Goal: Task Accomplishment & Management: Use online tool/utility

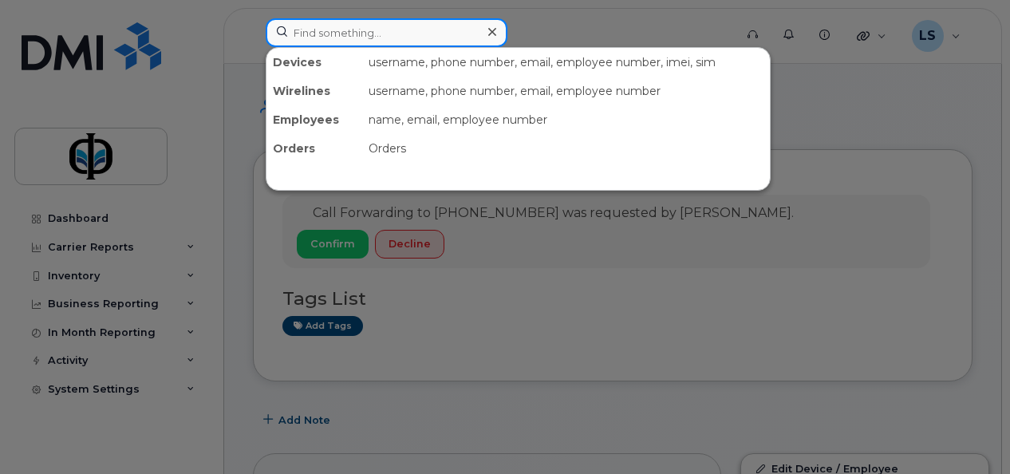
click at [459, 28] on input at bounding box center [387, 32] width 242 height 29
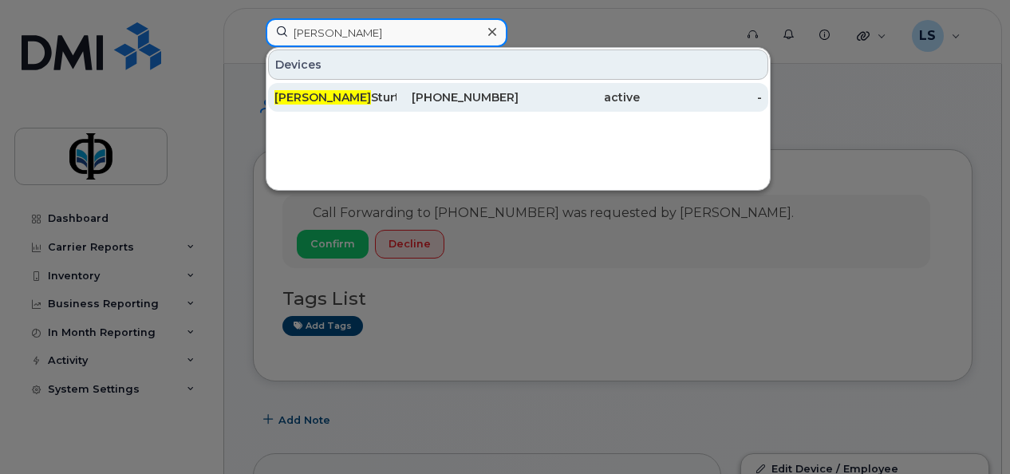
type input "kathleen"
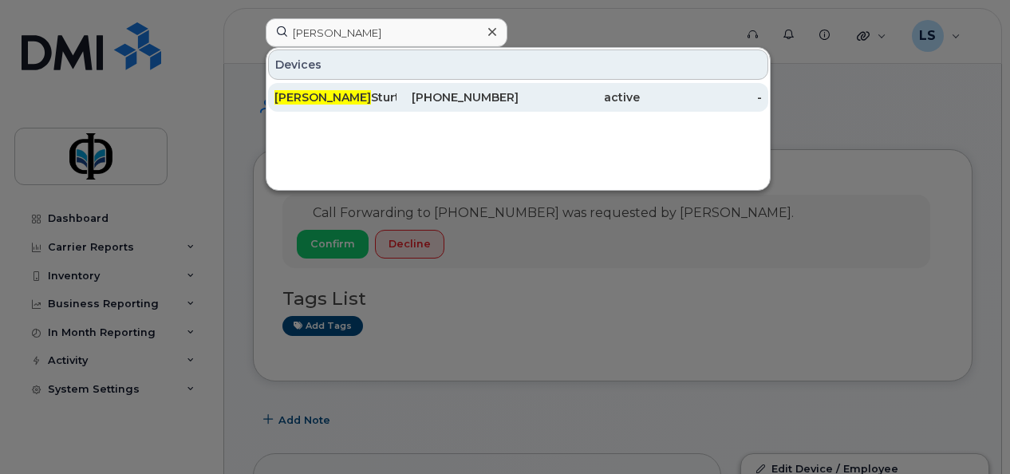
click at [451, 97] on div "780-881-0754" at bounding box center [457, 97] width 122 height 16
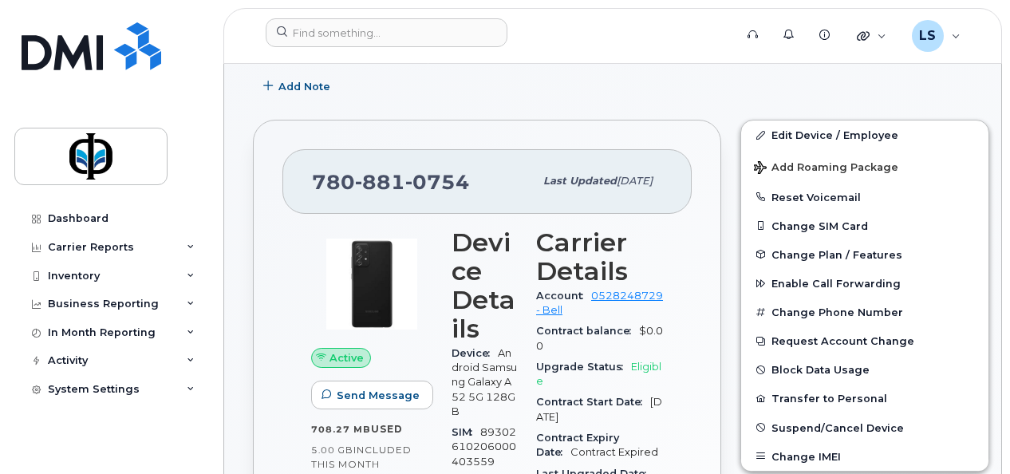
scroll to position [258, 0]
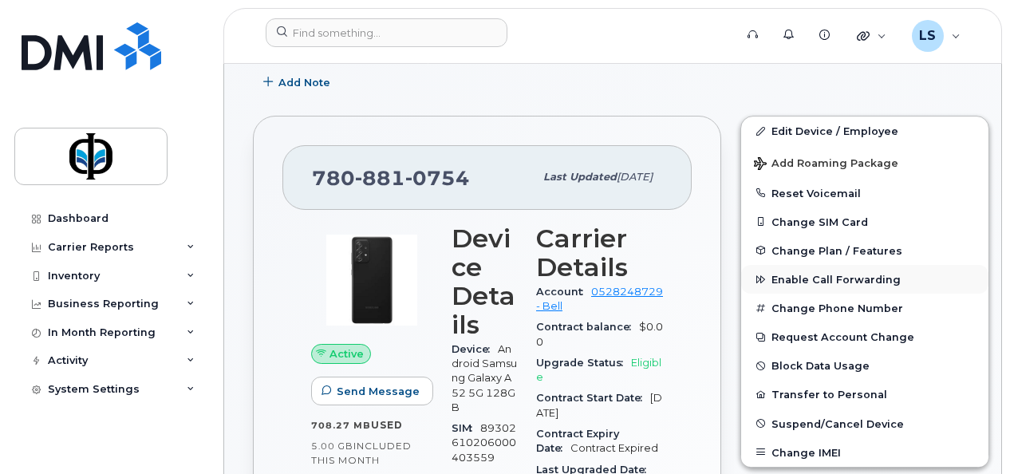
click at [783, 276] on span "Enable Call Forwarding" at bounding box center [835, 280] width 129 height 12
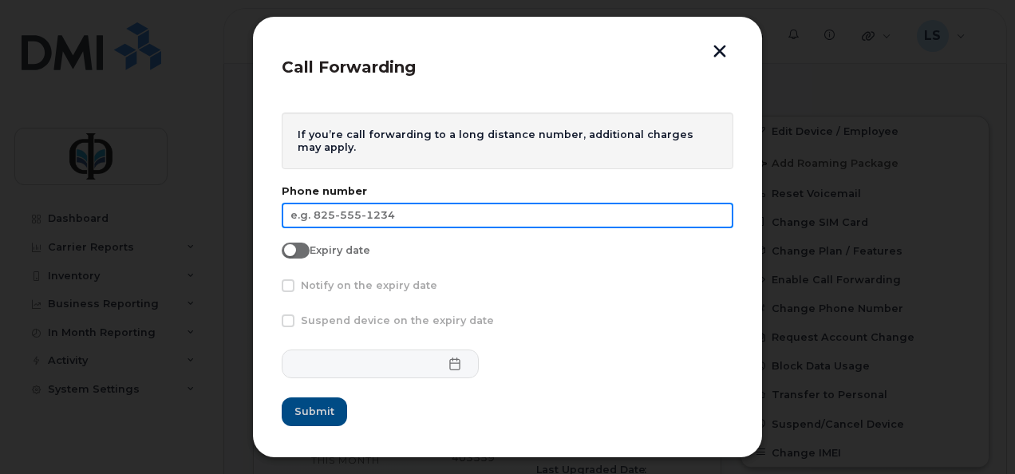
click at [412, 215] on input "text" at bounding box center [507, 216] width 451 height 26
type input "250-613-7377"
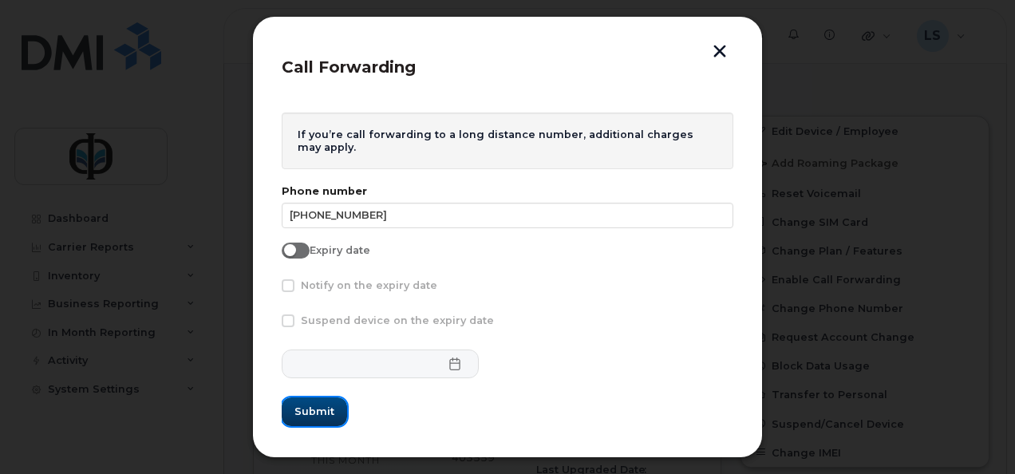
click at [321, 408] on span "Submit" at bounding box center [314, 411] width 40 height 15
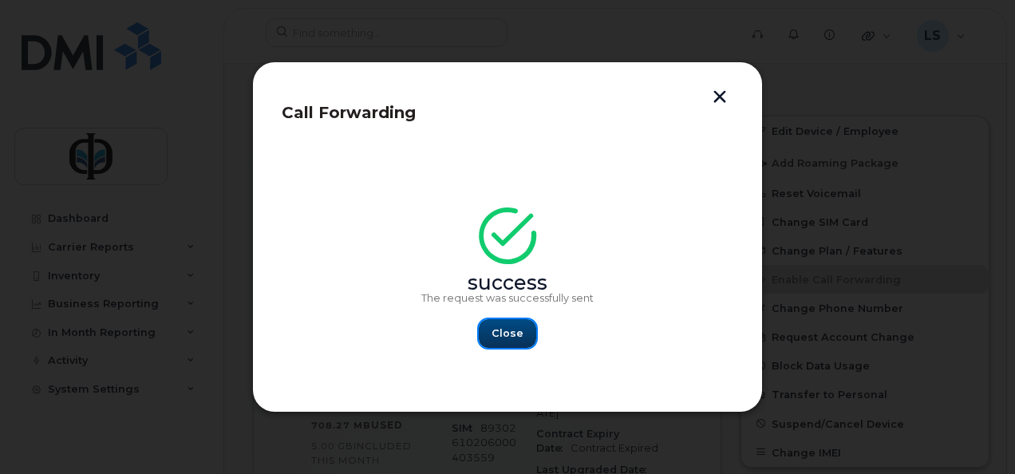
click at [509, 345] on button "Close" at bounding box center [507, 333] width 57 height 29
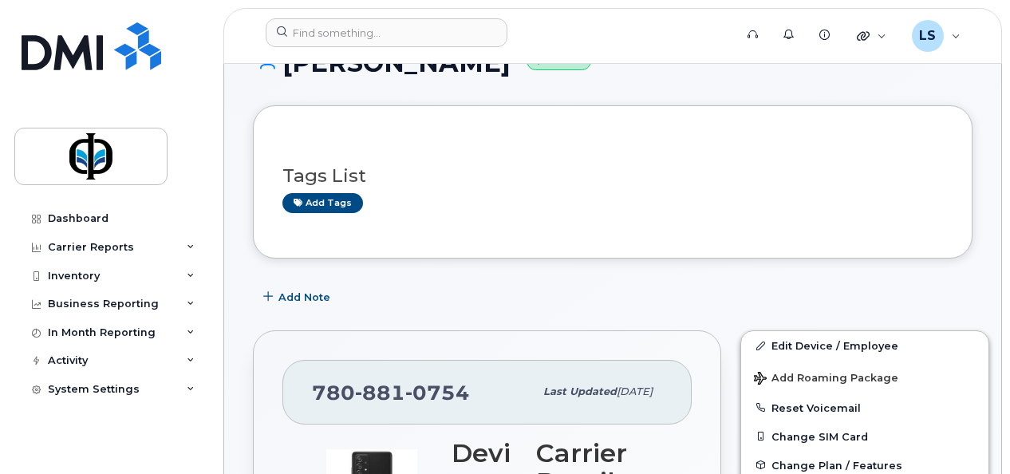
scroll to position [0, 0]
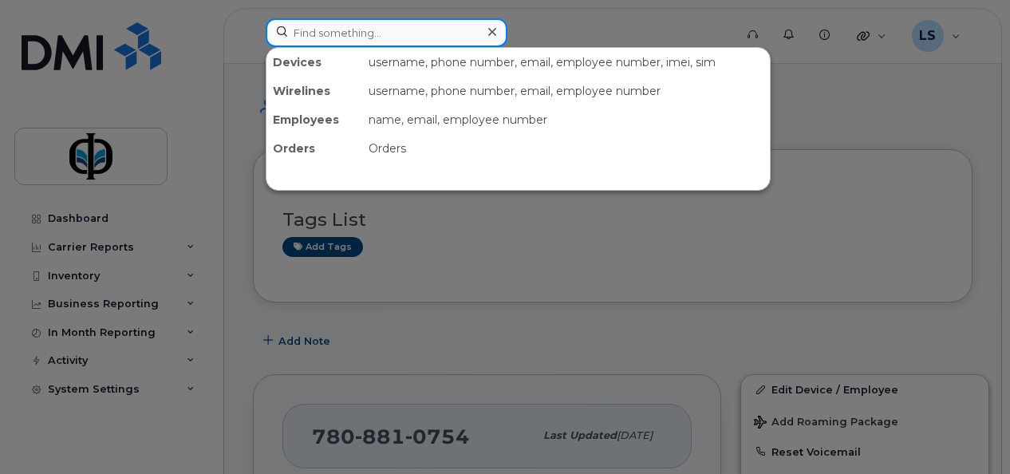
click at [386, 38] on input at bounding box center [387, 32] width 242 height 29
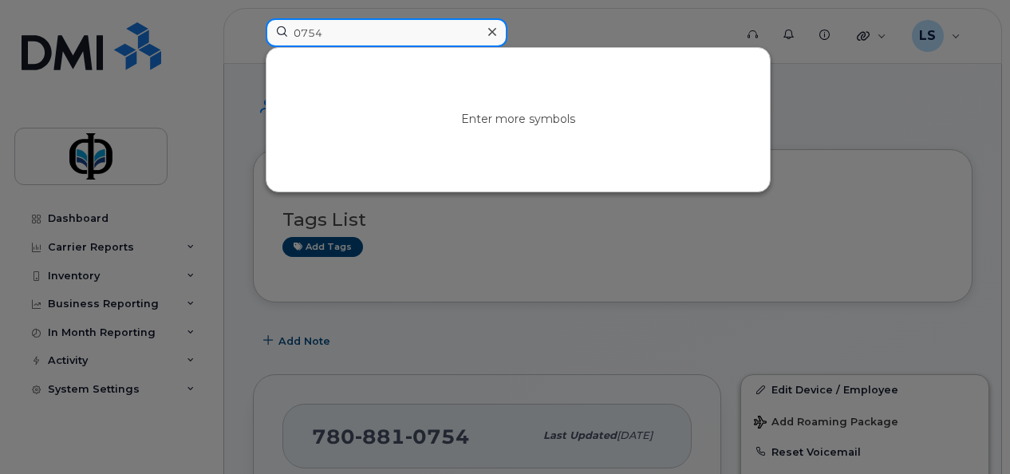
type input "0754"
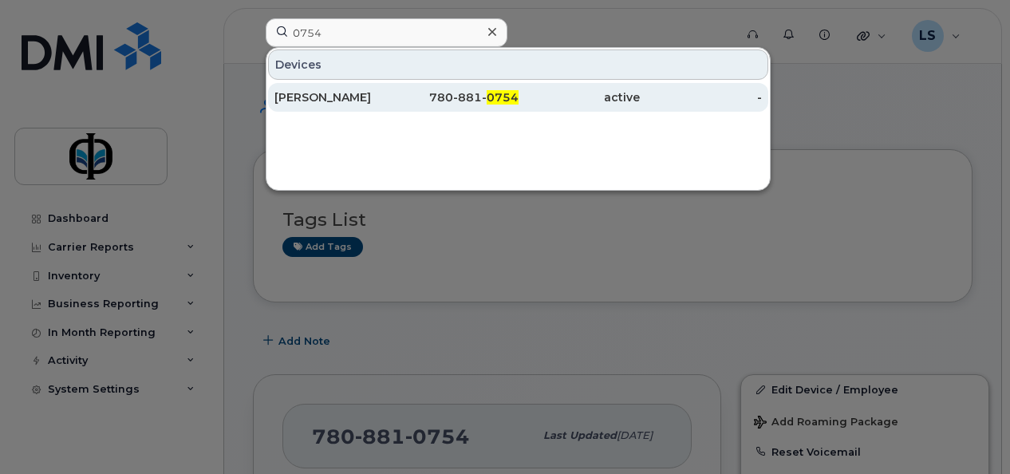
click at [384, 108] on div "[PERSON_NAME]" at bounding box center [335, 97] width 122 height 29
